Goal: Navigation & Orientation: Find specific page/section

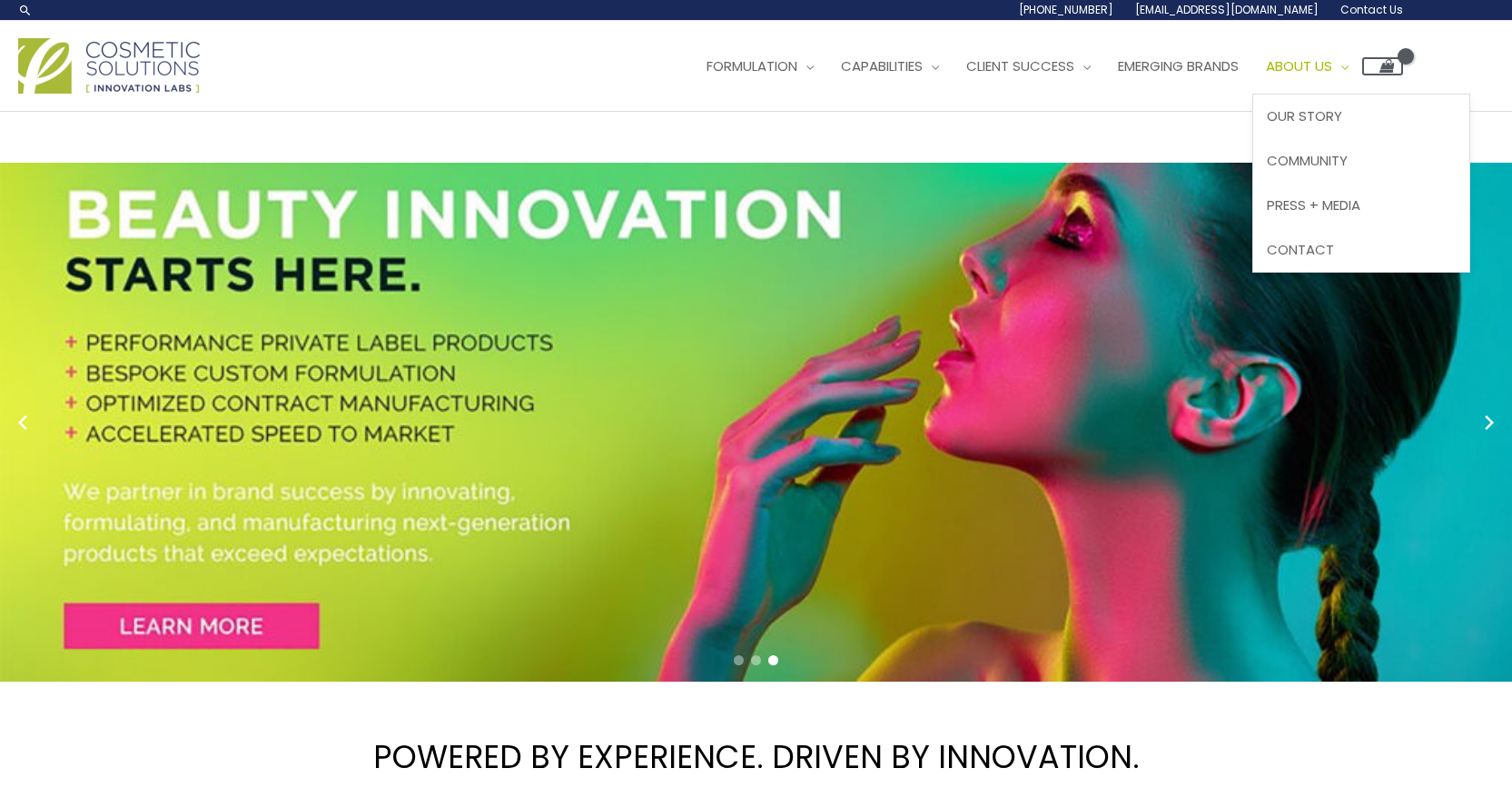
click at [1266, 75] on span "About Us" at bounding box center [1299, 65] width 66 height 19
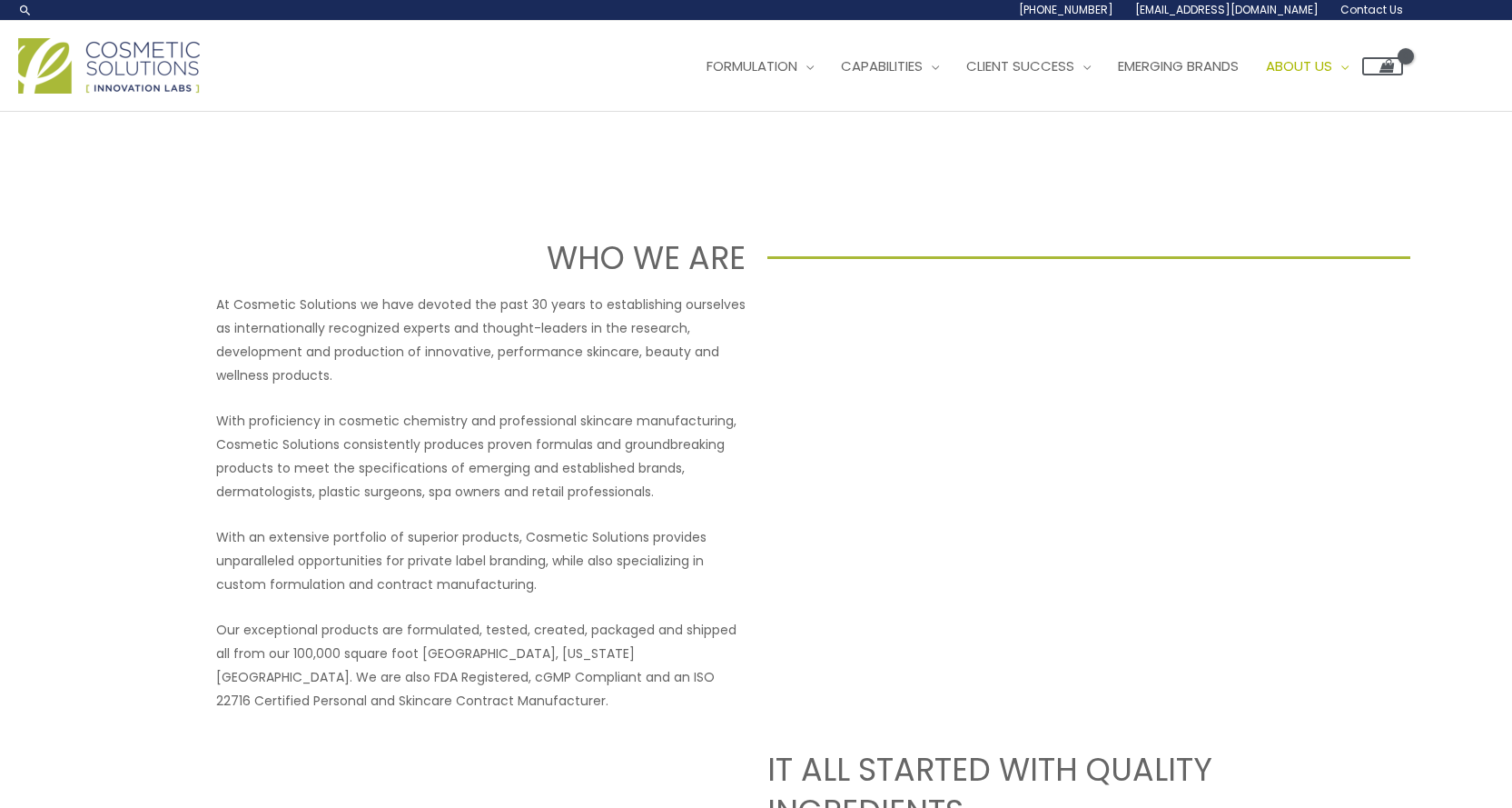
click at [940, 98] on div "Main Menu Formulation Menu Toggle Research and Innovation Market Ready Formulas…" at bounding box center [710, 66] width 1385 height 65
